Goal: Transaction & Acquisition: Subscribe to service/newsletter

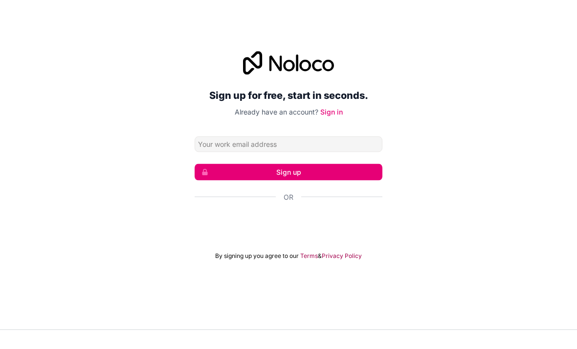
click at [363, 187] on button "Sign up" at bounding box center [289, 191] width 188 height 17
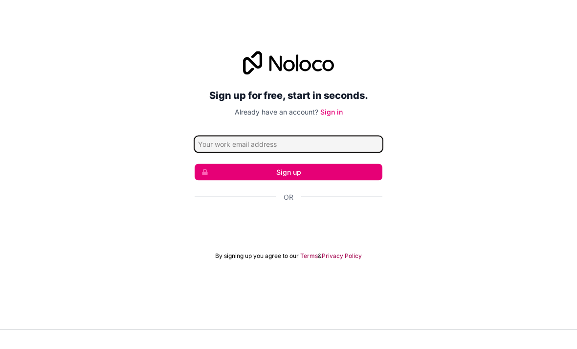
type input "[EMAIL_ADDRESS][DOMAIN_NAME]"
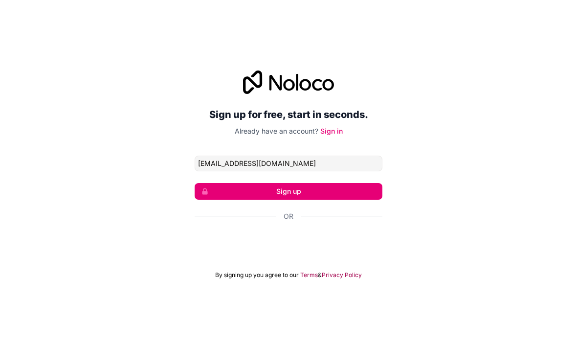
click at [340, 189] on button "Sign up" at bounding box center [289, 191] width 188 height 17
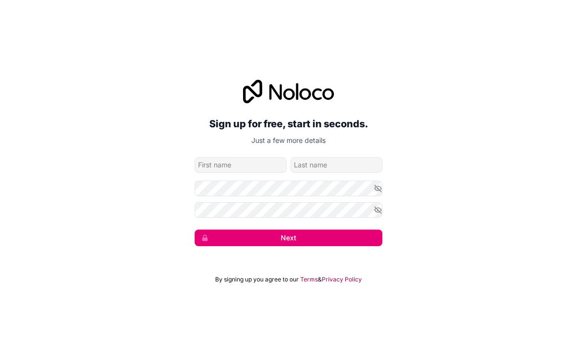
scroll to position [19, 0]
type input "[PERSON_NAME]"
click at [346, 166] on input "family-name" at bounding box center [337, 165] width 92 height 16
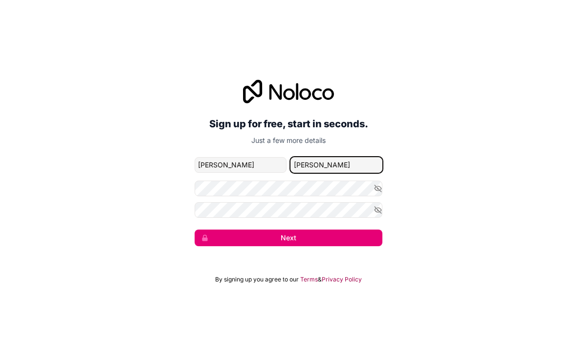
type input "[PERSON_NAME]"
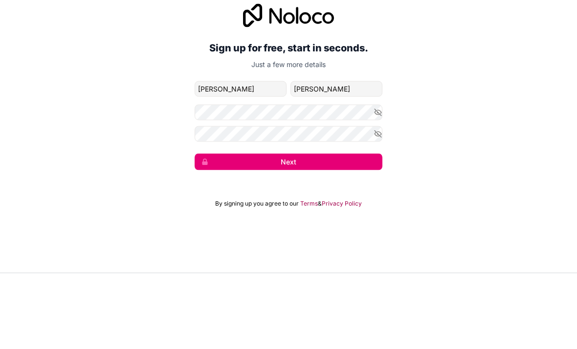
click at [349, 229] on button "Next" at bounding box center [289, 237] width 188 height 17
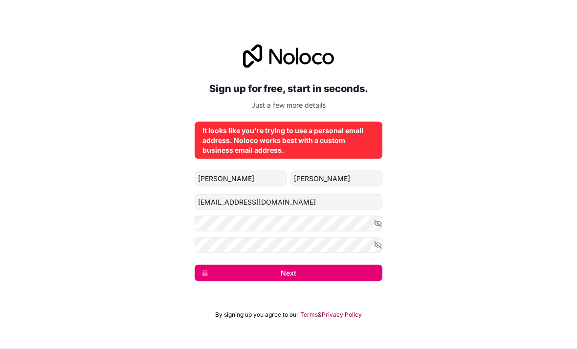
scroll to position [0, 0]
click at [347, 154] on div "It looks like you're trying to use a personal email address. Noloco works best …" at bounding box center [288, 140] width 172 height 29
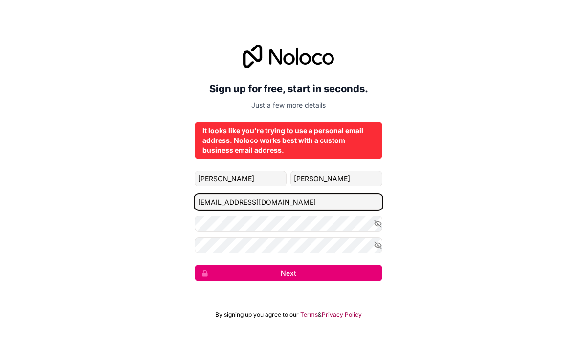
click at [356, 210] on input "[EMAIL_ADDRESS][DOMAIN_NAME]" at bounding box center [289, 202] width 188 height 16
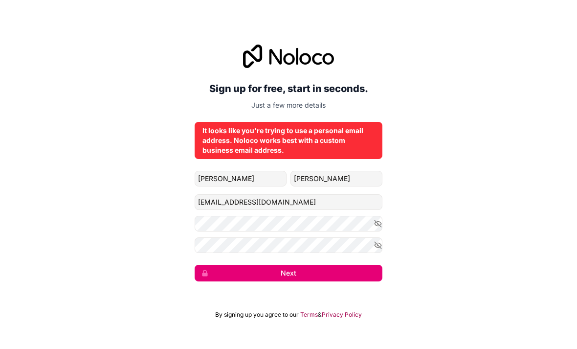
click at [403, 202] on div "Sign up for free, start in seconds. Just a few more details It looks like you'r…" at bounding box center [288, 163] width 577 height 264
click at [377, 228] on icon "button" at bounding box center [378, 223] width 9 height 9
click at [331, 281] on button "Next" at bounding box center [289, 273] width 188 height 17
